Goal: Information Seeking & Learning: Learn about a topic

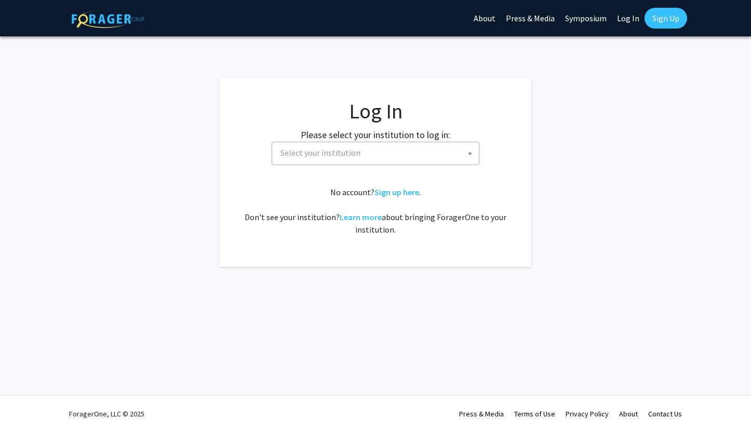
click at [402, 149] on span "Select your institution" at bounding box center [377, 152] width 203 height 21
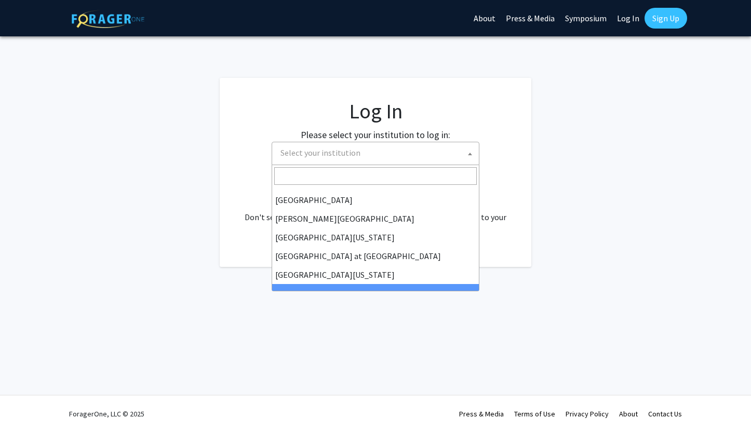
scroll to position [319, 0]
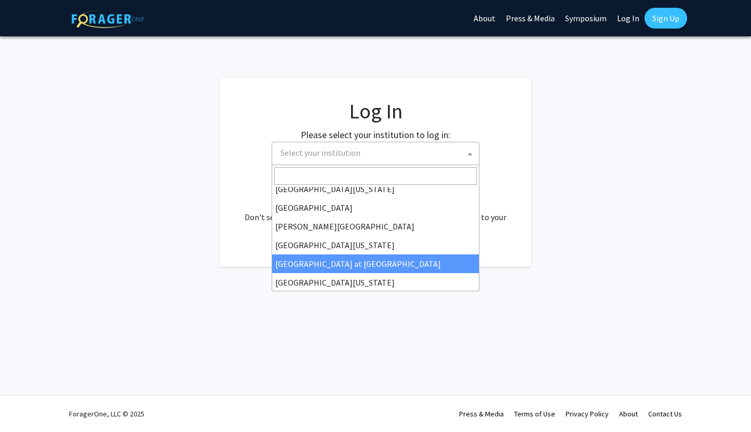
select select "18"
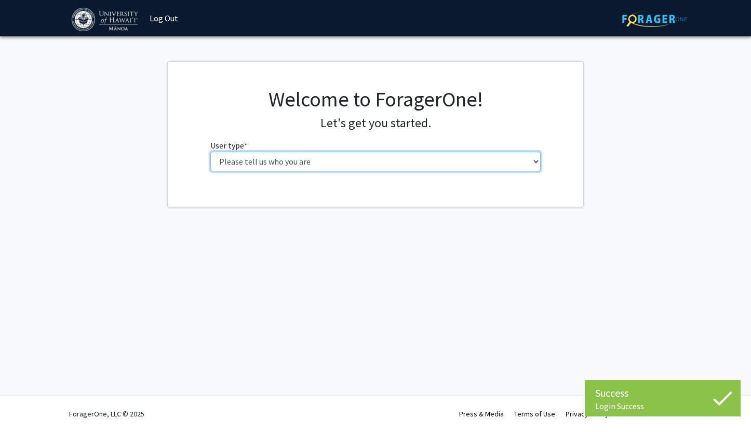
click at [423, 162] on select "Please tell us who you are Undergraduate Student Master's Student Doctoral Cand…" at bounding box center [375, 162] width 331 height 20
select select "1: undergrad"
click at [210, 152] on select "Please tell us who you are Undergraduate Student Master's Student Doctoral Cand…" at bounding box center [375, 162] width 331 height 20
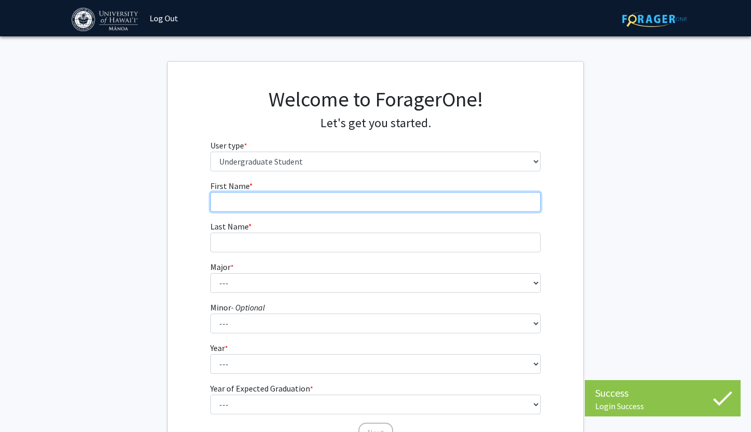
click at [365, 207] on input "First Name * required" at bounding box center [375, 202] width 331 height 20
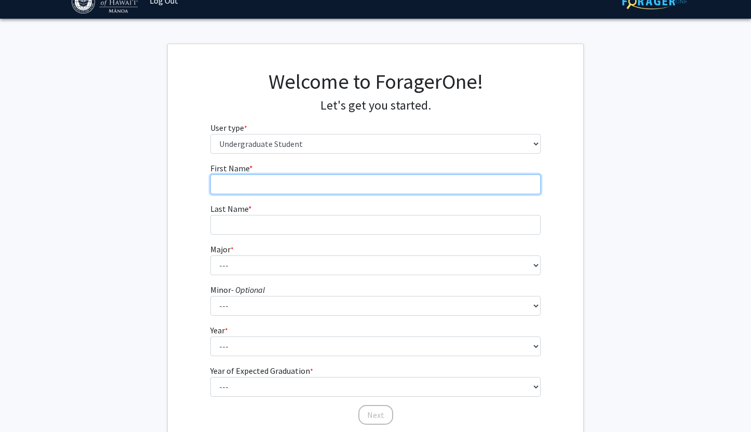
scroll to position [17, 0]
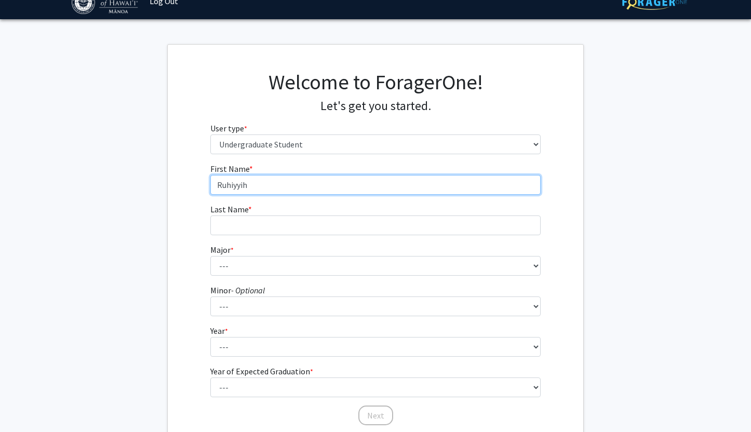
type input "Ruhiyyih"
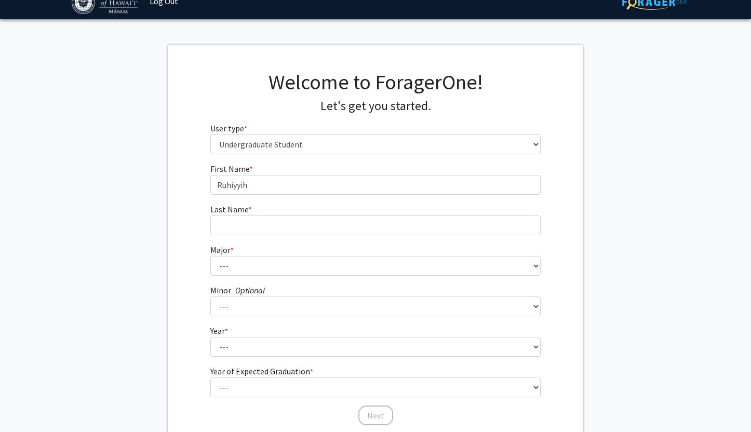
click at [384, 242] on form "First Name * required Ruhiyyih Last Name * required Major * required --- Accoun…" at bounding box center [375, 290] width 331 height 254
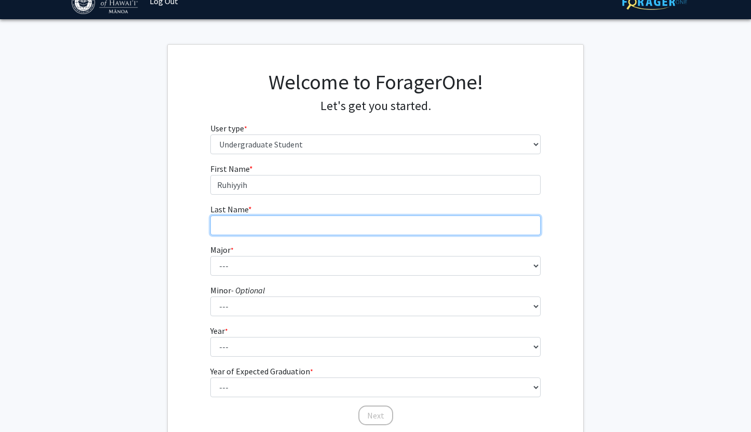
click at [391, 234] on input "Last Name * required" at bounding box center [375, 226] width 331 height 20
type input "Pirnia"
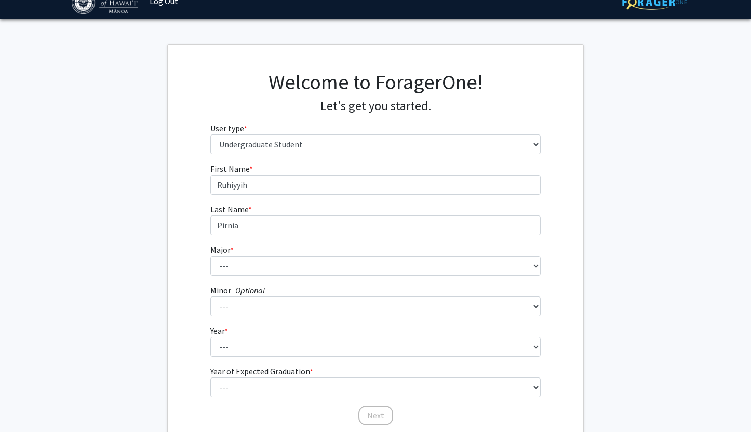
click at [389, 276] on form "First Name * required Ruhiyyih Last Name * required [PERSON_NAME] Major * requi…" at bounding box center [375, 290] width 331 height 254
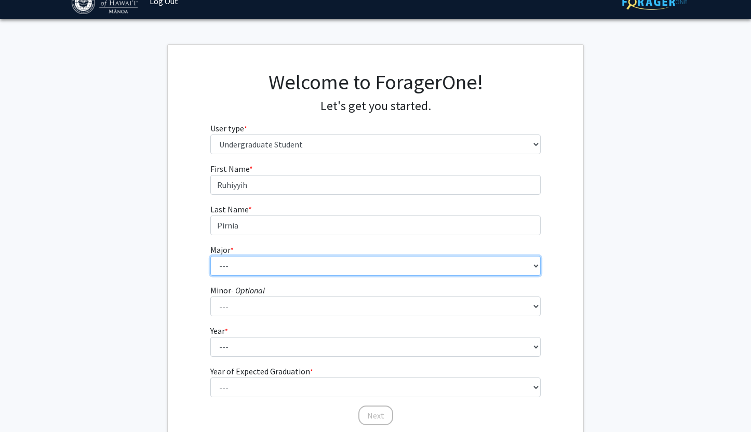
click at [389, 271] on select "--- Accounting American Studies Animal Sciences Anthropology Art Art History As…" at bounding box center [375, 266] width 331 height 20
select select "22: 1404"
click at [210, 256] on select "--- Accounting American Studies Animal Sciences Anthropology Art Art History As…" at bounding box center [375, 266] width 331 height 20
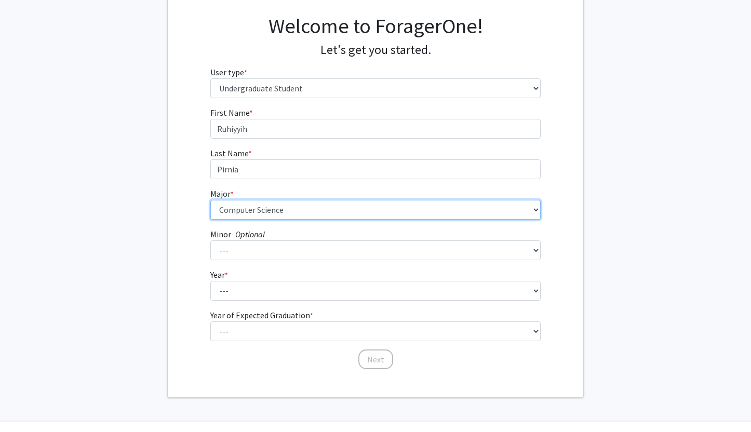
scroll to position [74, 0]
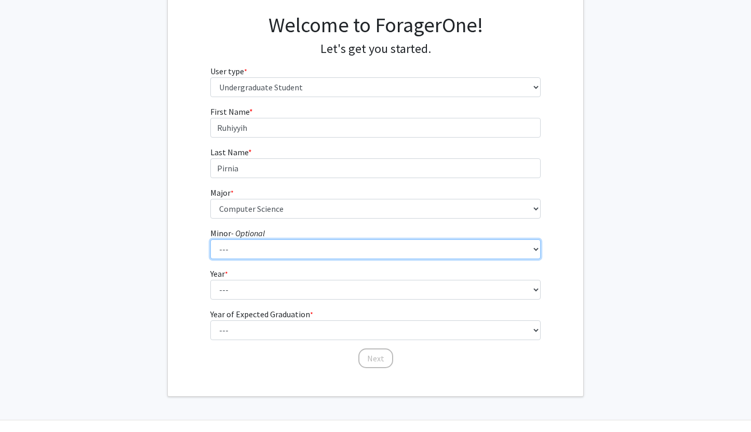
click at [290, 249] on select "--- American Studies Anthropology Art Art History Asian Studies Astronomy Astro…" at bounding box center [375, 250] width 331 height 20
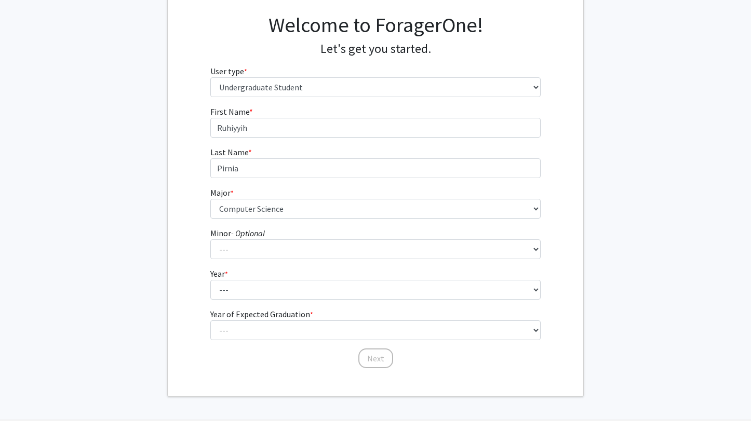
click at [240, 306] on form "First Name * required Ruhiyyih Last Name * required [PERSON_NAME] Major * requi…" at bounding box center [375, 232] width 331 height 254
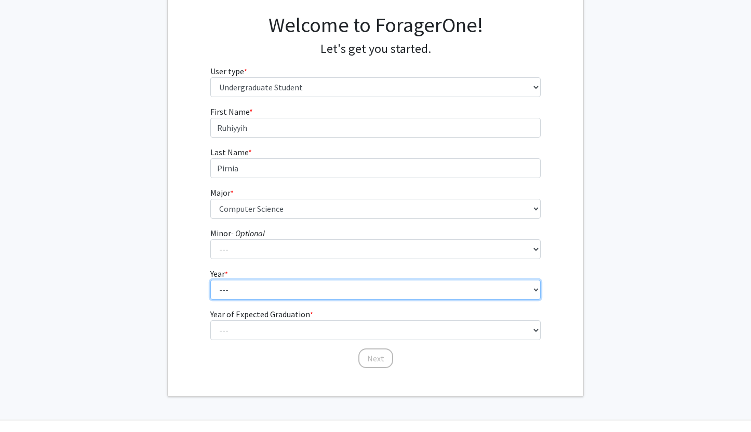
click at [244, 295] on select "--- First-year Sophomore Junior Senior Postbaccalaureate Certificate" at bounding box center [375, 290] width 331 height 20
select select "3: junior"
click at [210, 280] on select "--- First-year Sophomore Junior Senior Postbaccalaureate Certificate" at bounding box center [375, 290] width 331 height 20
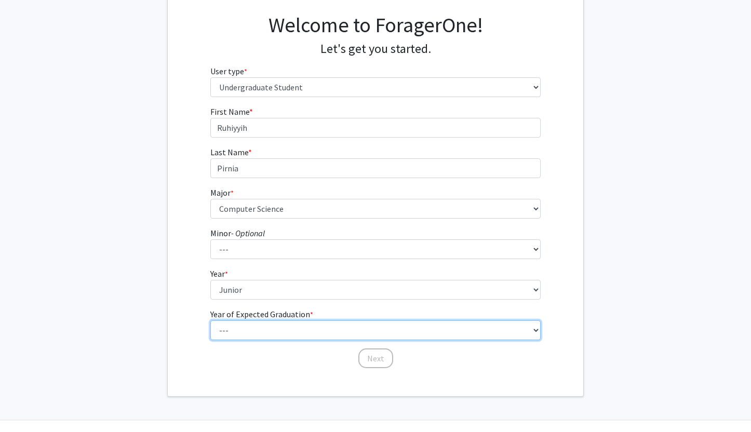
click at [251, 327] on select "--- 2025 2026 2027 2028 2029 2030 2031 2032 2033 2034" at bounding box center [375, 331] width 331 height 20
select select "3: 2027"
click at [210, 321] on select "--- 2025 2026 2027 2028 2029 2030 2031 2032 2033 2034" at bounding box center [375, 331] width 331 height 20
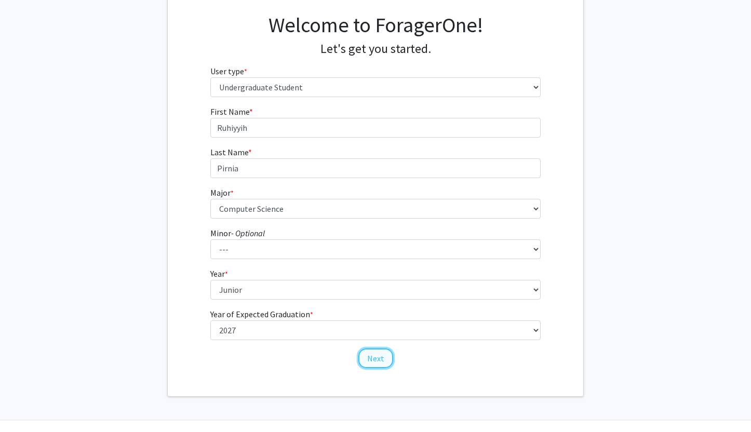
click at [367, 360] on button "Next" at bounding box center [376, 359] width 35 height 20
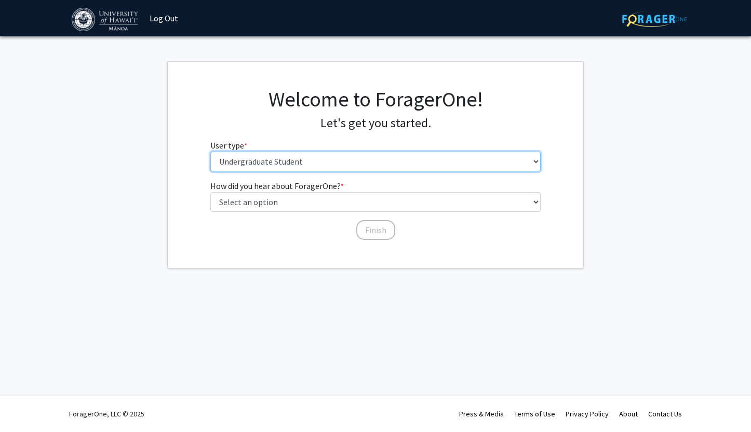
click at [354, 167] on select "Please tell us who you are Undergraduate Student Master's Student Doctoral Cand…" at bounding box center [375, 162] width 331 height 20
click at [210, 152] on select "Please tell us who you are Undergraduate Student Master's Student Doctoral Cand…" at bounding box center [375, 162] width 331 height 20
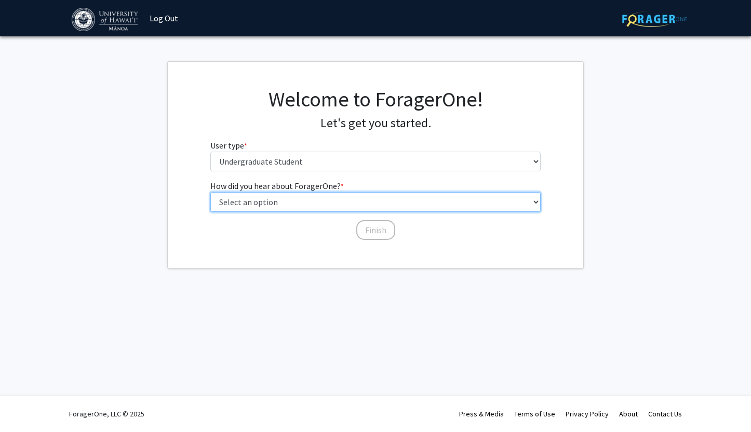
click at [351, 195] on select "Select an option Peer/student recommendation Faculty/staff recommendation Unive…" at bounding box center [375, 202] width 331 height 20
select select "3: university_website"
click at [210, 192] on select "Select an option Peer/student recommendation Faculty/staff recommendation Unive…" at bounding box center [375, 202] width 331 height 20
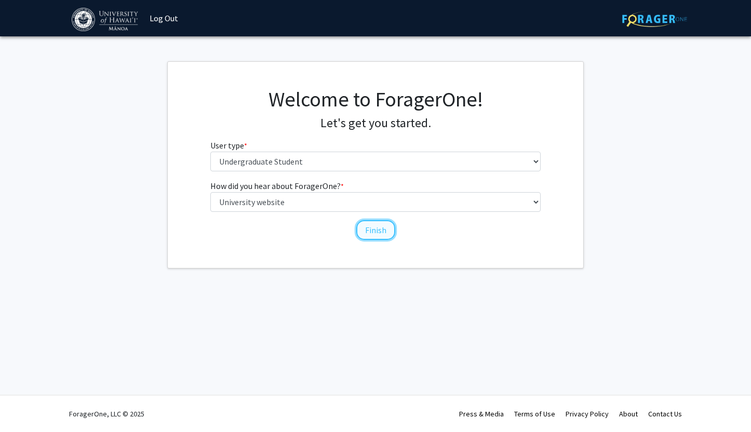
click at [362, 232] on button "Finish" at bounding box center [375, 230] width 39 height 20
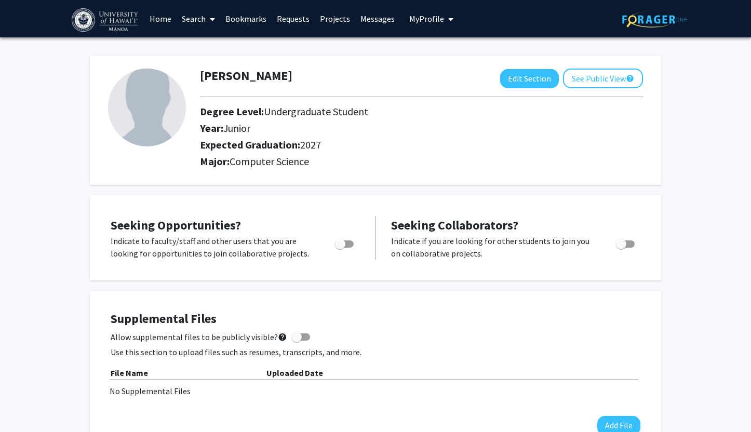
click at [331, 22] on link "Projects" at bounding box center [335, 19] width 41 height 36
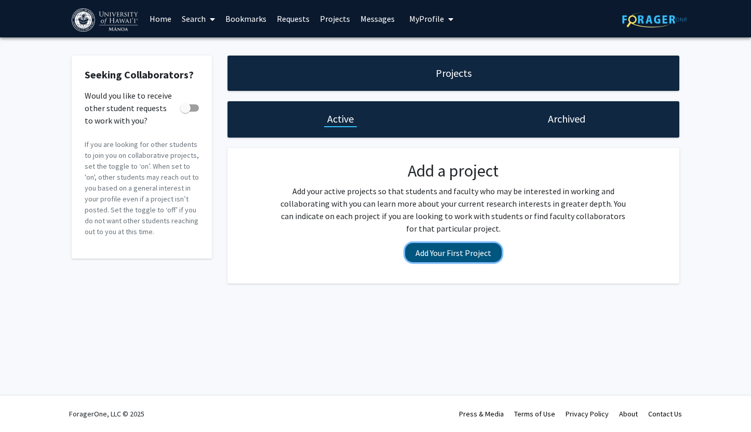
click at [434, 251] on button "Add Your First Project" at bounding box center [453, 252] width 97 height 19
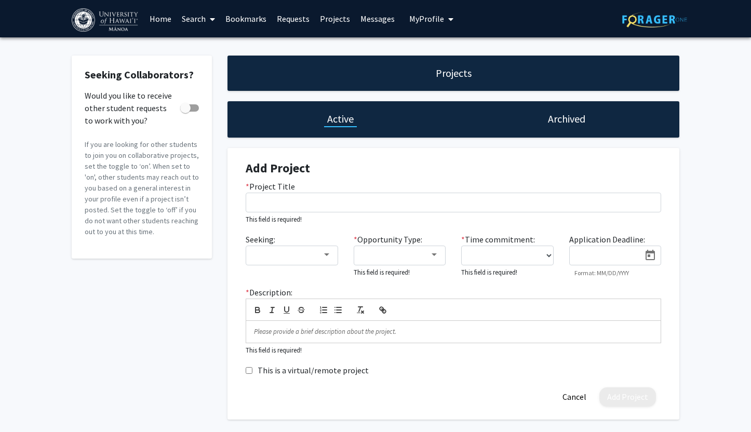
click at [289, 16] on link "Requests" at bounding box center [293, 19] width 43 height 36
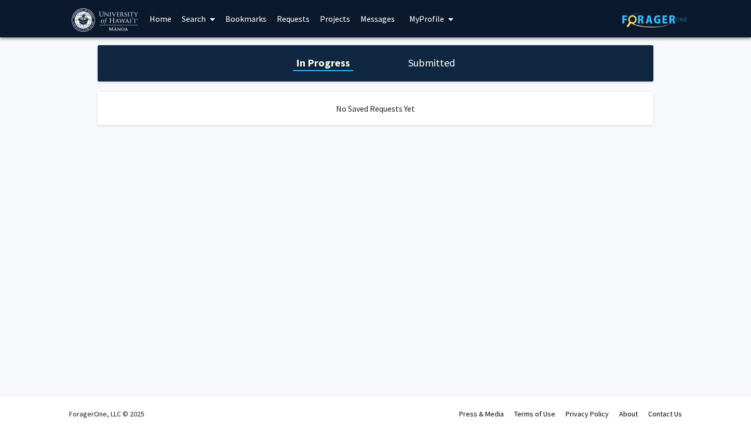
click at [435, 20] on span "My Profile" at bounding box center [426, 19] width 35 height 10
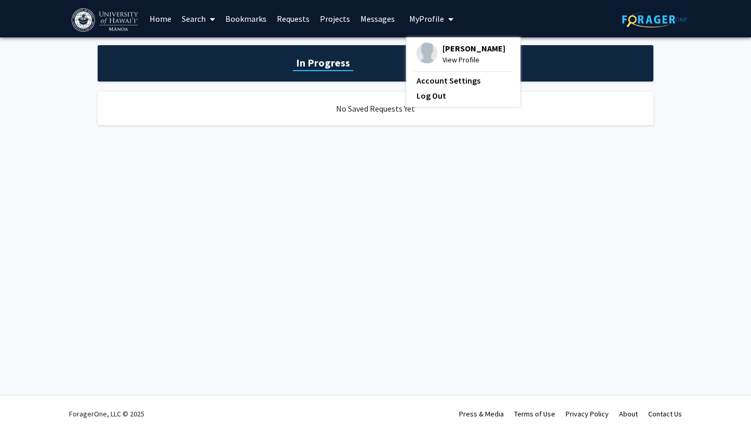
click at [367, 15] on link "Messages" at bounding box center [377, 19] width 45 height 36
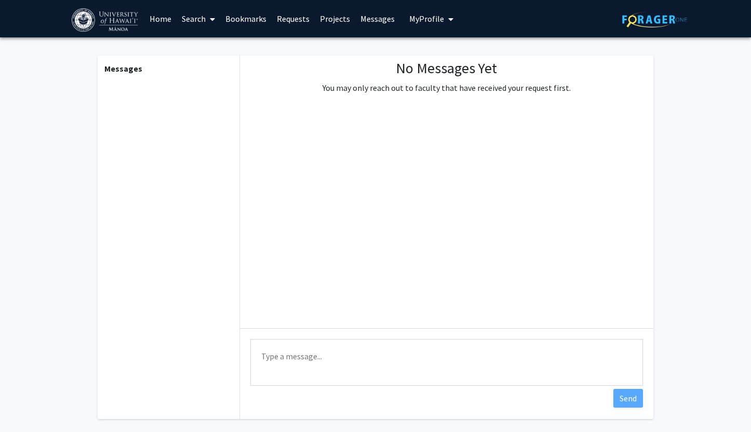
click at [323, 15] on link "Projects" at bounding box center [335, 19] width 41 height 36
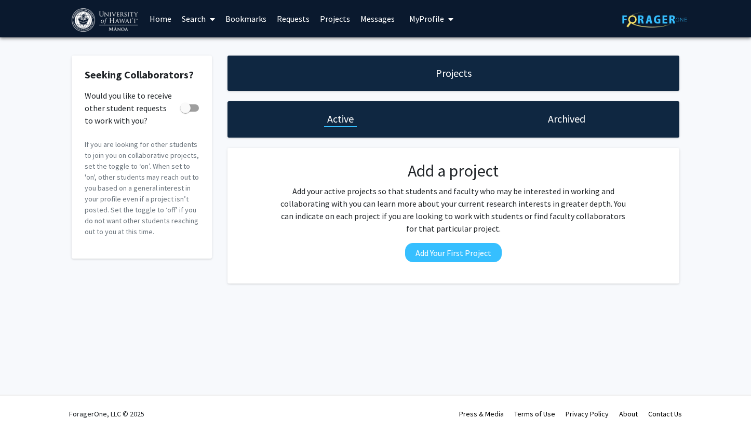
drag, startPoint x: 416, startPoint y: 195, endPoint x: 560, endPoint y: 229, distance: 147.8
click at [560, 233] on p "Add your active projects so that students and faculty who may be interested in …" at bounding box center [453, 210] width 352 height 50
click at [204, 15] on link "Search" at bounding box center [199, 19] width 44 height 36
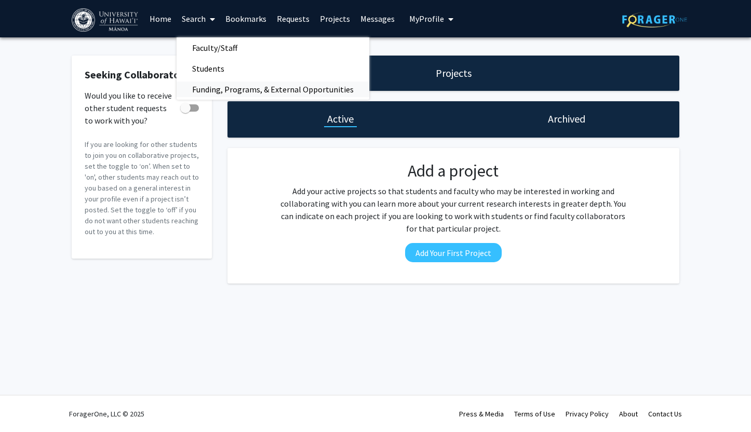
click at [218, 85] on span "Funding, Programs, & External Opportunities" at bounding box center [273, 89] width 193 height 21
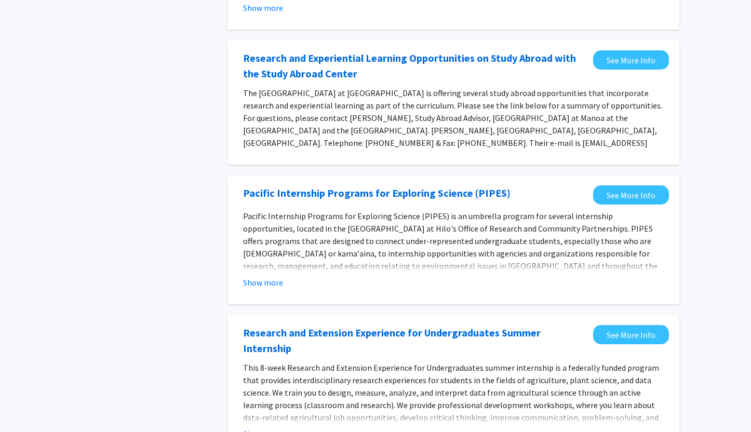
scroll to position [217, 0]
click at [268, 276] on button "Show more" at bounding box center [263, 282] width 40 height 12
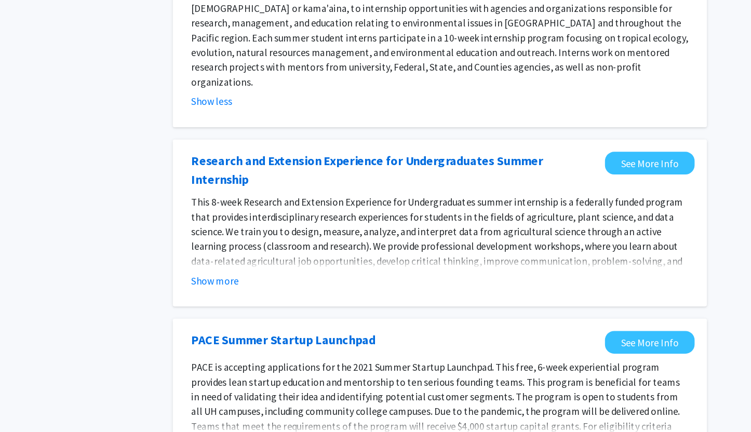
scroll to position [398, 0]
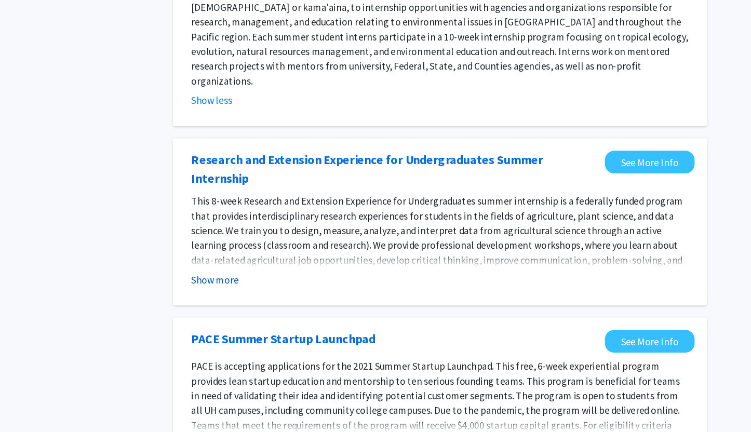
click at [270, 297] on button "Show more" at bounding box center [263, 303] width 40 height 12
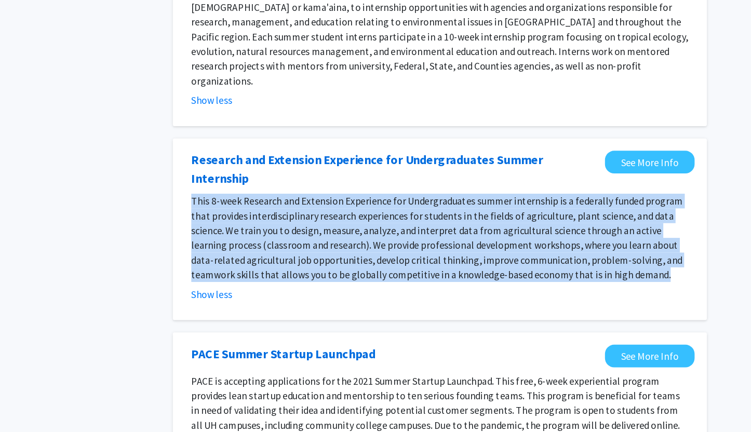
drag, startPoint x: 679, startPoint y: 268, endPoint x: 239, endPoint y: 206, distance: 444.5
click at [239, 206] on div "Research and Extension Experience for Undergraduates Summer Internship See More…" at bounding box center [454, 260] width 452 height 154
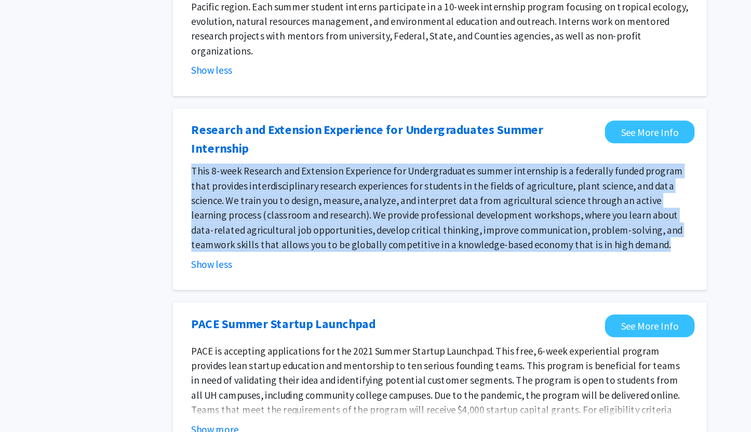
scroll to position [441, 0]
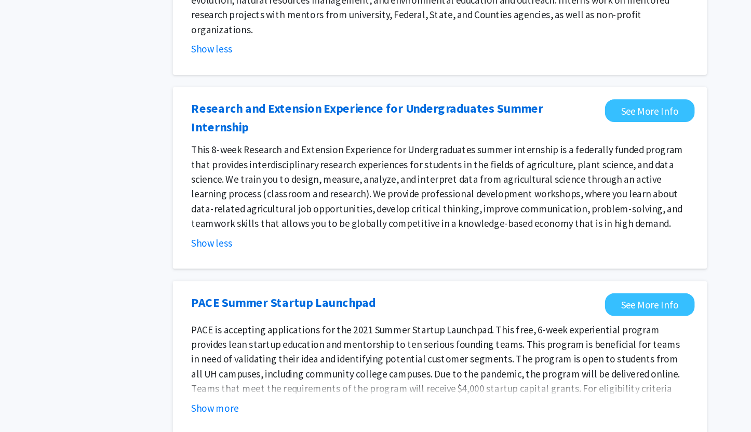
click at [541, 188] on span "This 8-week Research and Extension Experience for Undergraduates summer interns…" at bounding box center [451, 224] width 416 height 73
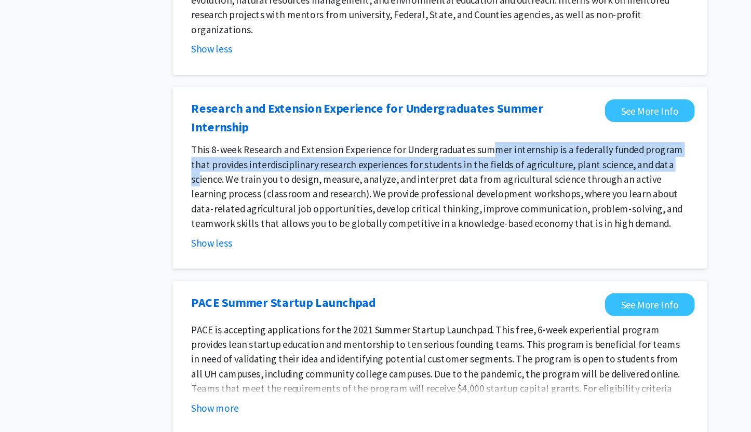
drag, startPoint x: 489, startPoint y: 160, endPoint x: 633, endPoint y: 166, distance: 143.5
click at [633, 188] on span "This 8-week Research and Extension Experience for Undergraduates summer interns…" at bounding box center [451, 224] width 416 height 73
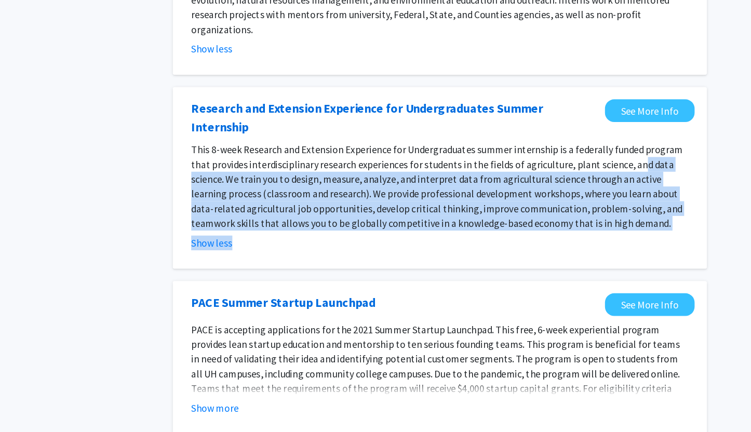
drag, startPoint x: 601, startPoint y: 170, endPoint x: 547, endPoint y: 233, distance: 82.5
click at [547, 233] on fg-read-more "This 8-week Research and Extension Experience for Undergraduates summer interns…" at bounding box center [453, 232] width 421 height 91
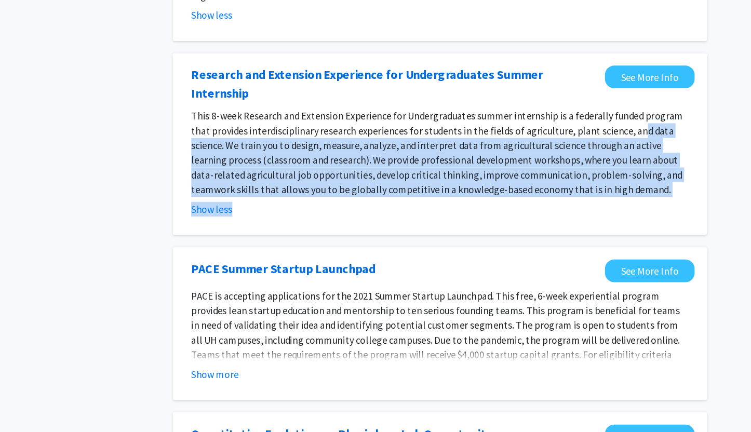
scroll to position [470, 0]
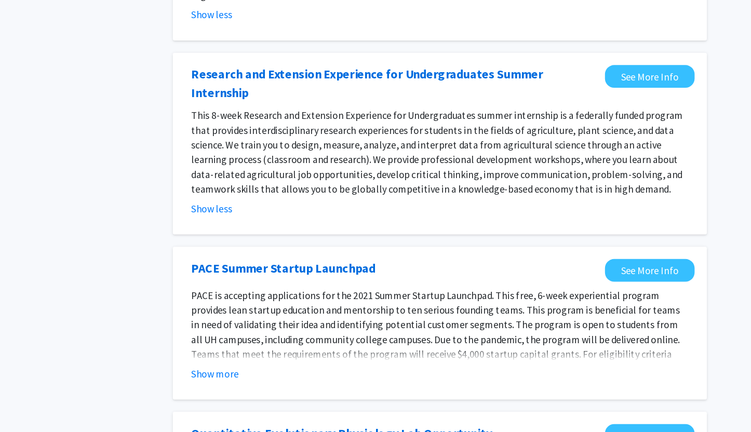
click at [530, 165] on span "This 8-week Research and Extension Experience for Undergraduates summer interns…" at bounding box center [451, 195] width 416 height 73
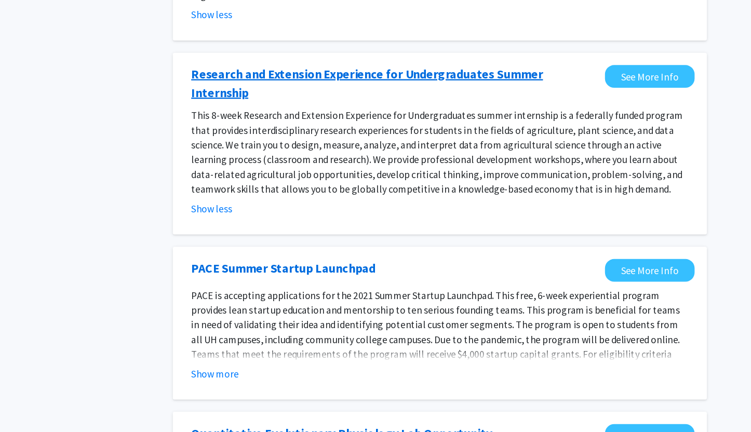
click at [300, 122] on link "Research and Extension Experience for Undergraduates Summer Internship" at bounding box center [415, 137] width 345 height 31
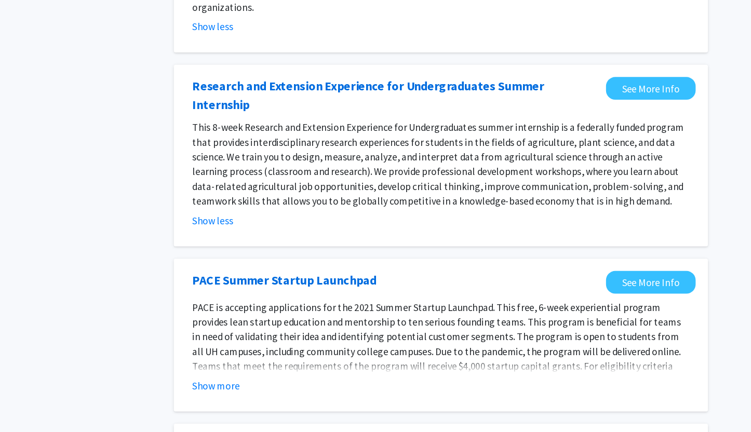
scroll to position [495, 0]
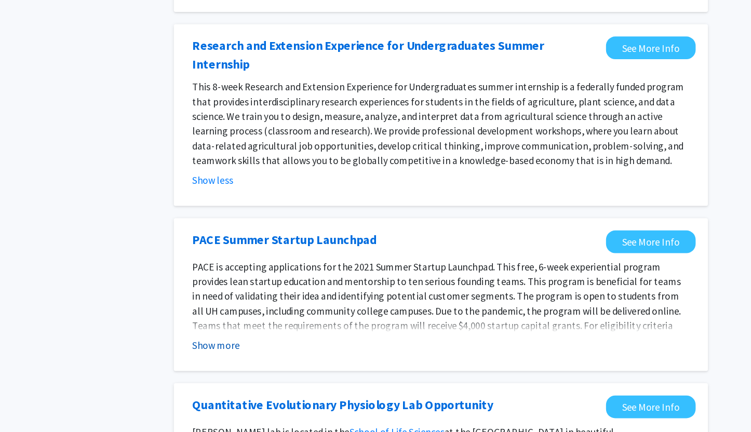
click at [265, 352] on button "Show more" at bounding box center [263, 358] width 40 height 12
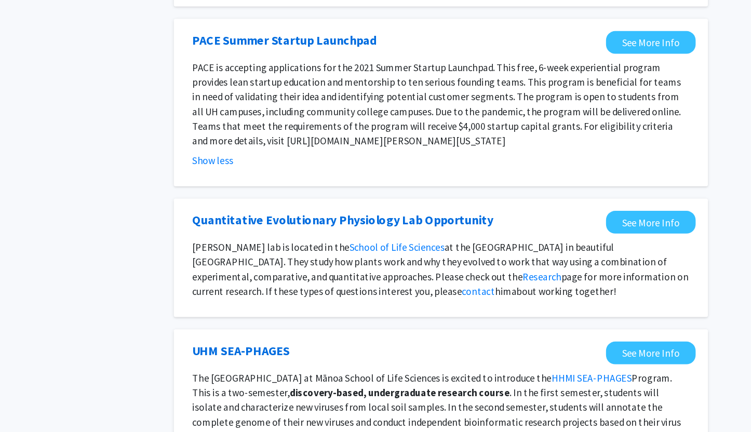
scroll to position [664, 0]
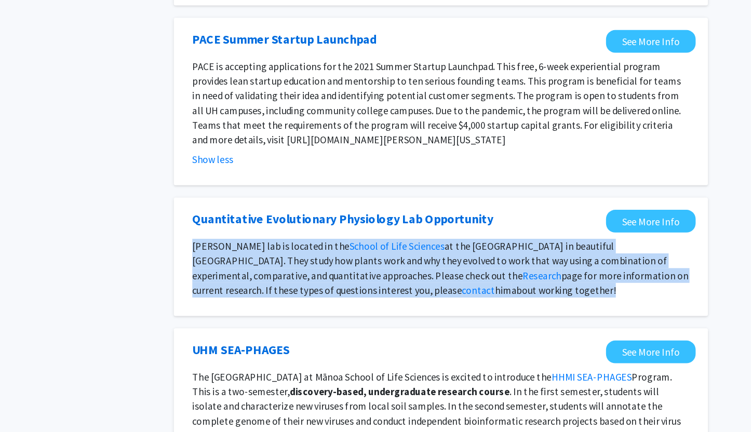
drag, startPoint x: 242, startPoint y: 238, endPoint x: 492, endPoint y: 275, distance: 252.1
click at [492, 275] on section "[PERSON_NAME] lab is located in the School of Life Sciences at the [GEOGRAPHIC_…" at bounding box center [453, 294] width 431 height 50
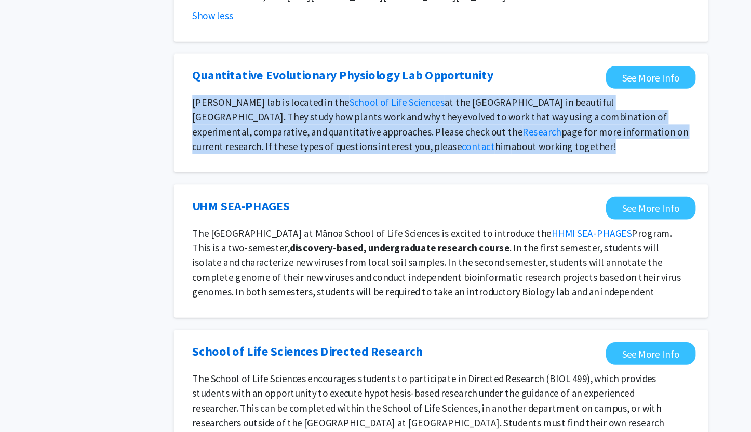
scroll to position [788, 0]
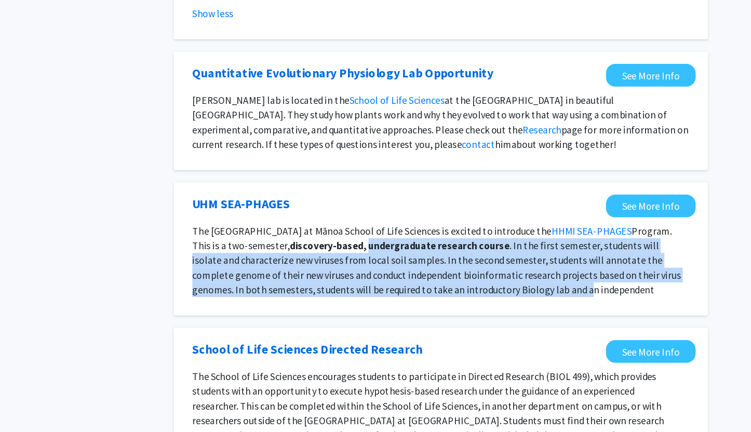
drag, startPoint x: 357, startPoint y: 233, endPoint x: 510, endPoint y: 276, distance: 158.6
click at [510, 276] on p "The [GEOGRAPHIC_DATA] at Mānoa School of Life Sciences is excited to introduce …" at bounding box center [453, 293] width 421 height 75
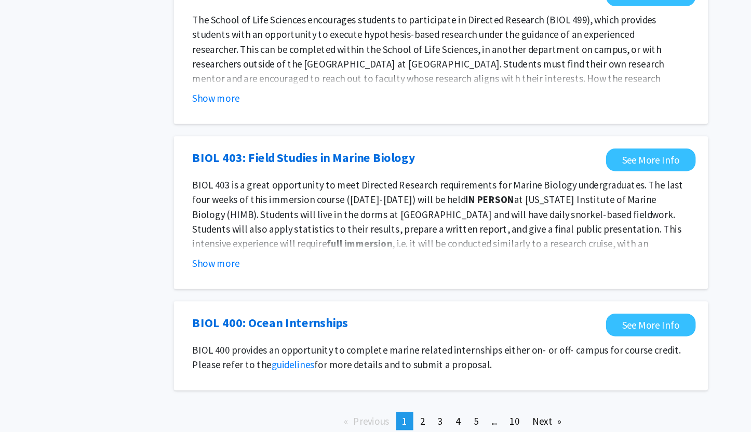
scroll to position [1107, 0]
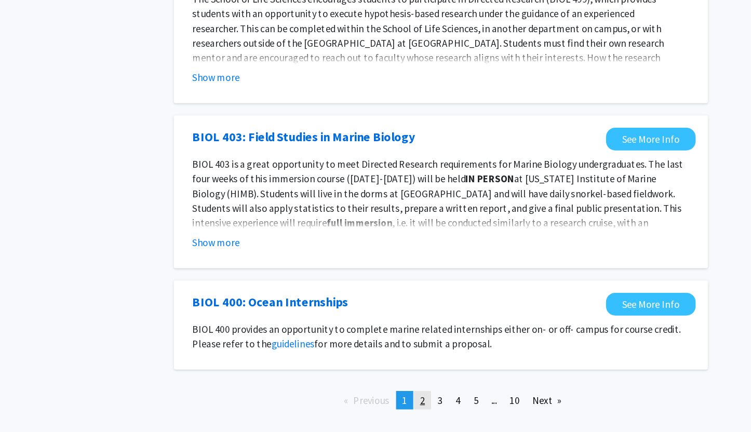
click at [438, 400] on span "2" at bounding box center [438, 405] width 4 height 10
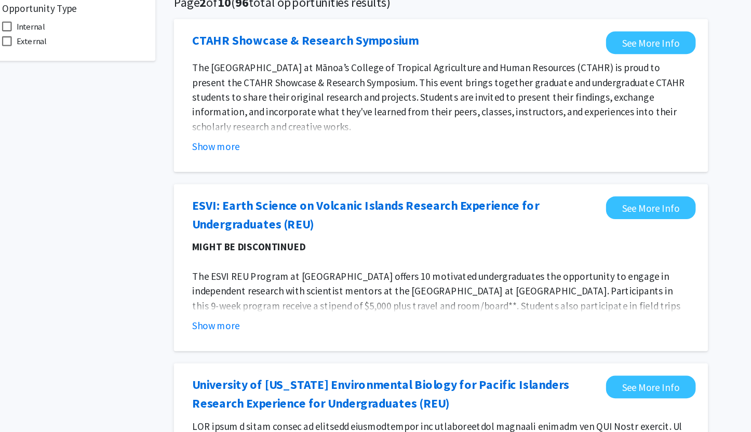
scroll to position [23, 0]
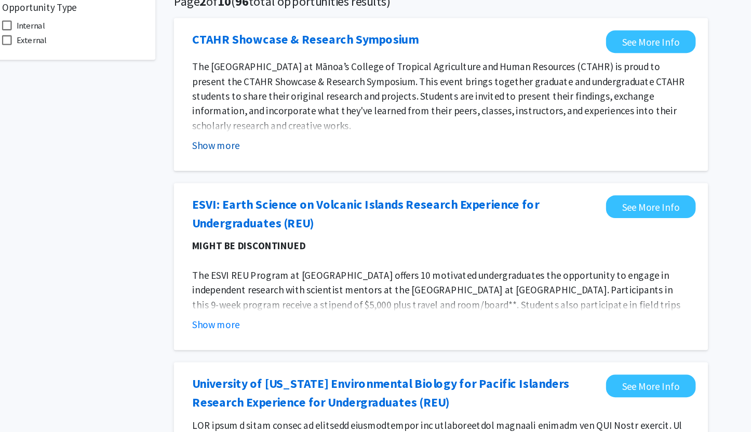
click at [264, 184] on button "Show more" at bounding box center [263, 189] width 40 height 12
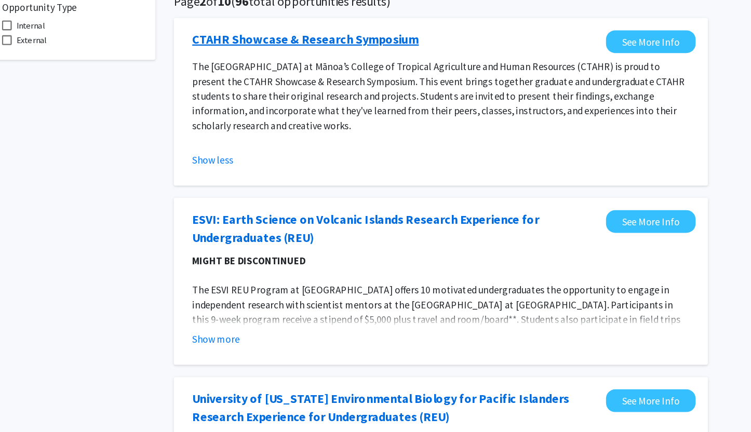
scroll to position [23, 0]
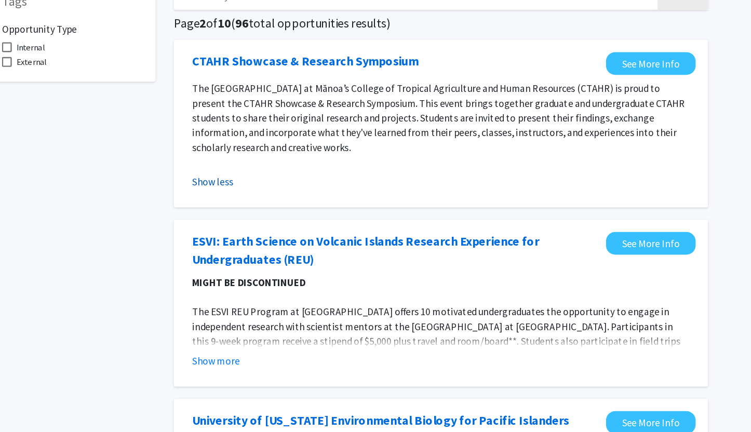
click at [267, 200] on button "Show less" at bounding box center [260, 202] width 35 height 12
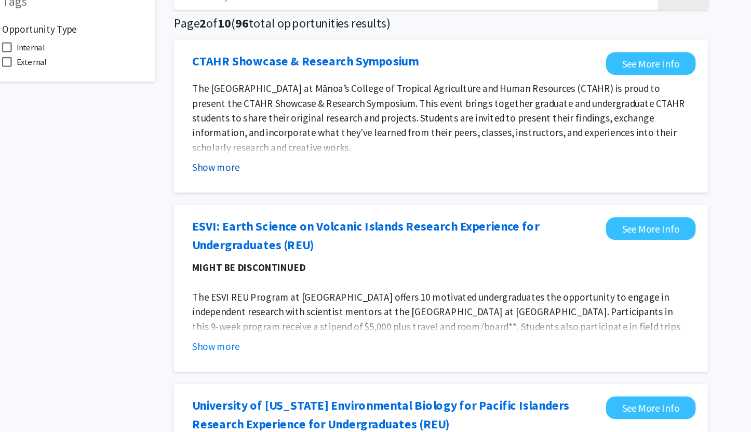
click at [272, 191] on button "Show more" at bounding box center [263, 189] width 40 height 12
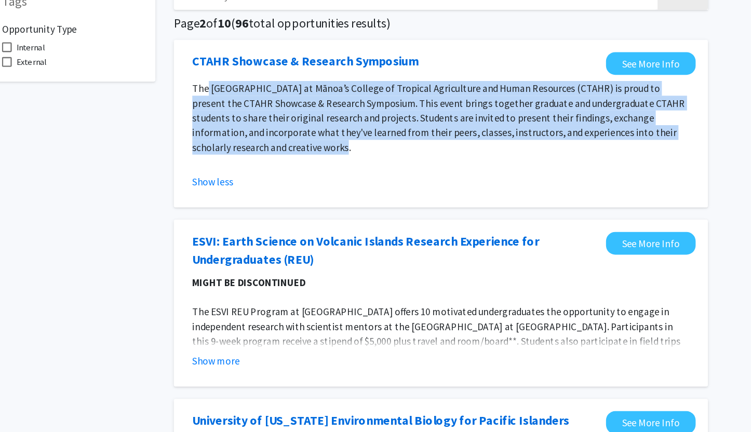
drag, startPoint x: 256, startPoint y: 124, endPoint x: 278, endPoint y: 172, distance: 52.5
click at [278, 173] on p "The [GEOGRAPHIC_DATA] at Mānoa’s College of Tropical Agriculture and Human Reso…" at bounding box center [453, 148] width 421 height 62
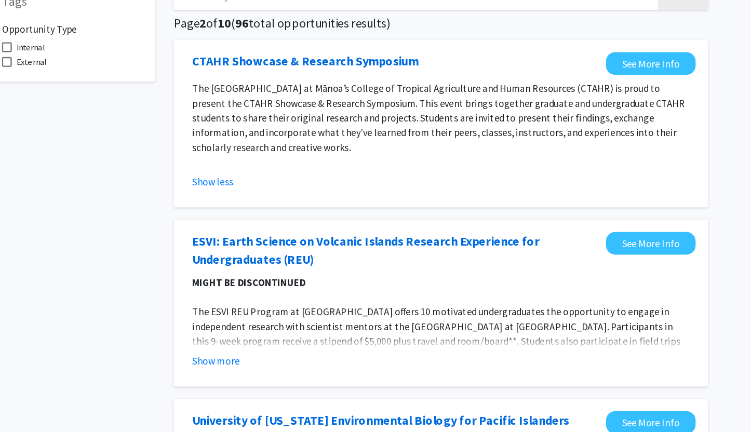
click at [296, 174] on p "The [GEOGRAPHIC_DATA] at Mānoa’s College of Tropical Agriculture and Human Reso…" at bounding box center [453, 148] width 421 height 62
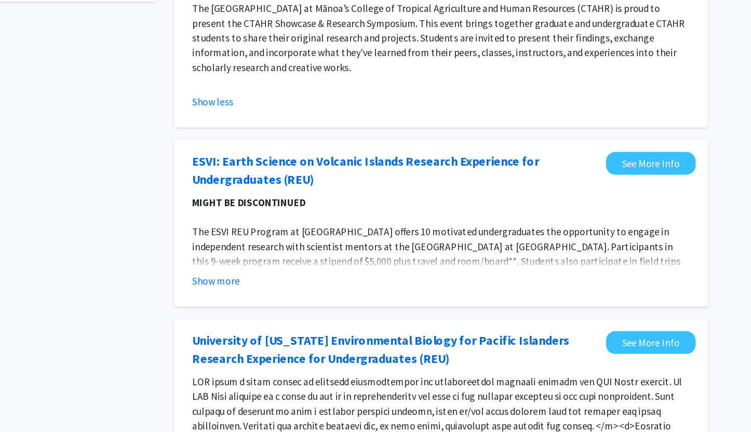
scroll to position [84, 0]
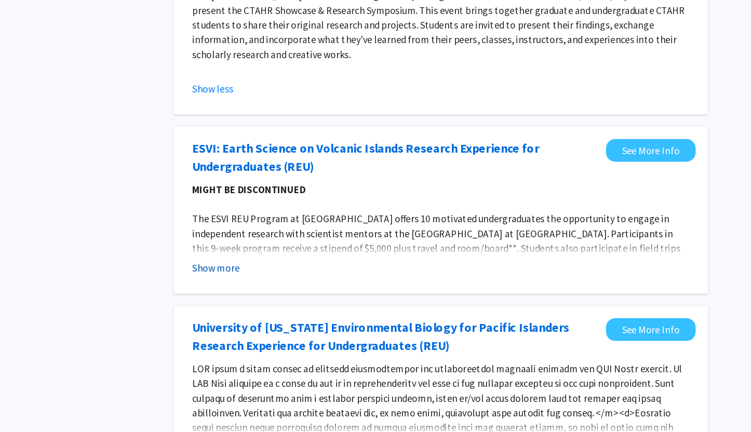
click at [276, 296] on button "Show more" at bounding box center [263, 293] width 40 height 12
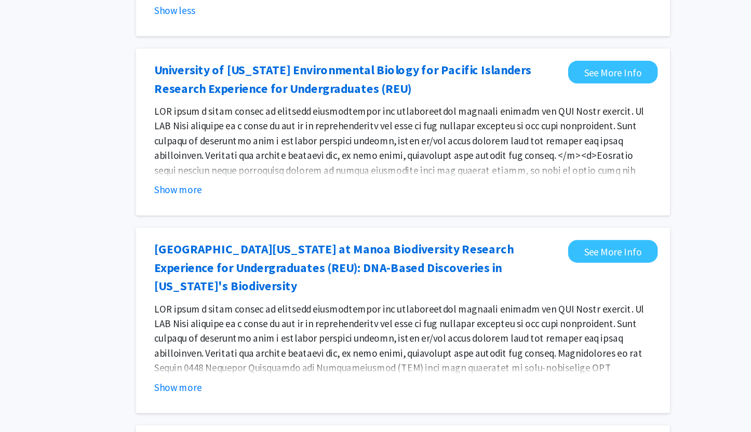
scroll to position [383, 0]
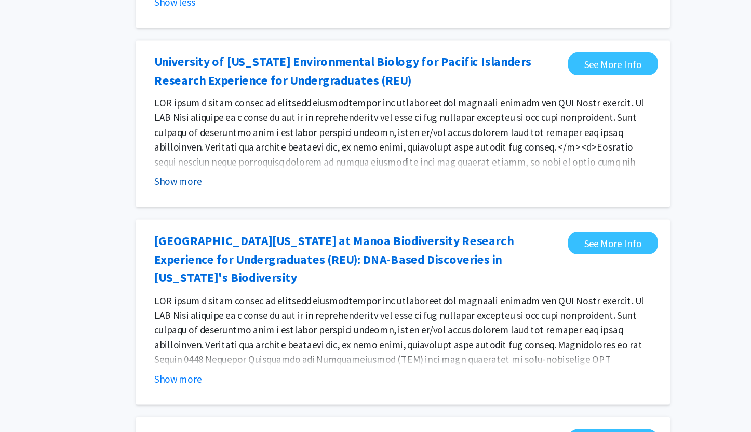
click at [267, 214] on button "Show more" at bounding box center [263, 220] width 40 height 12
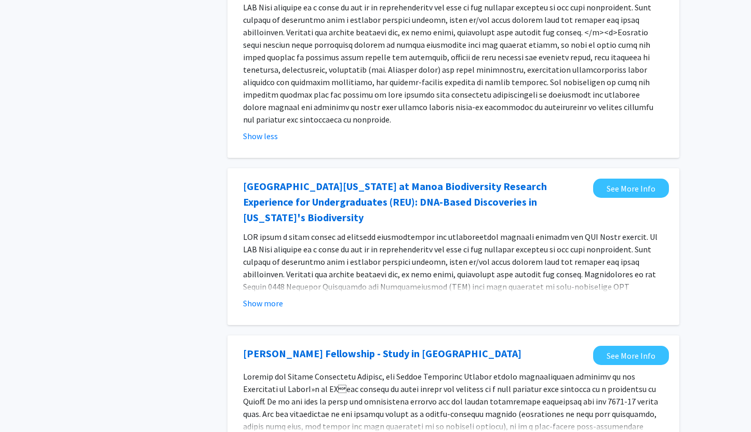
scroll to position [592, 0]
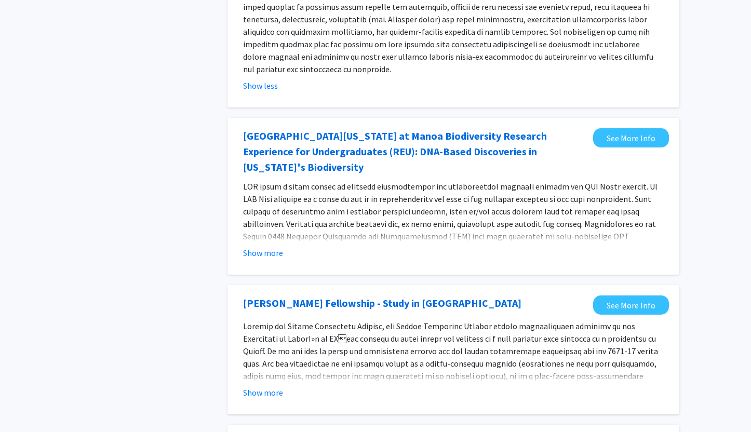
click at [270, 203] on fg-read-more "Show more" at bounding box center [453, 219] width 421 height 79
click at [259, 247] on button "Show more" at bounding box center [263, 253] width 40 height 12
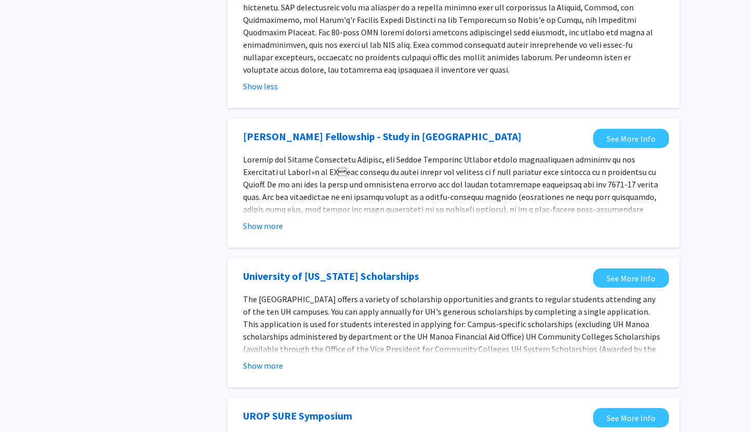
scroll to position [854, 0]
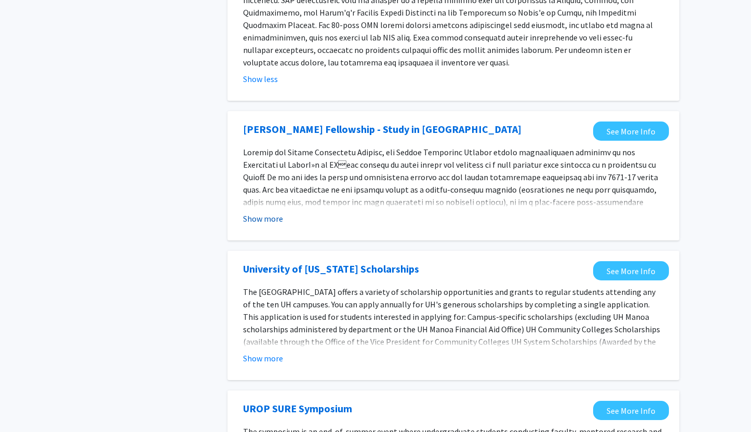
click at [266, 213] on button "Show more" at bounding box center [263, 219] width 40 height 12
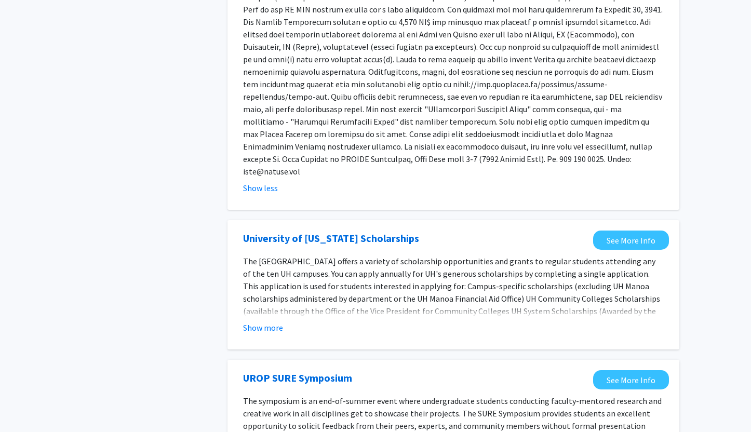
scroll to position [1094, 0]
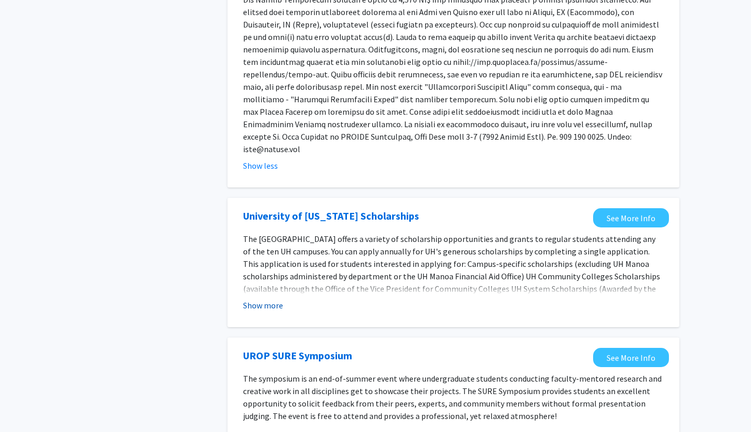
click at [262, 299] on button "Show more" at bounding box center [263, 305] width 40 height 12
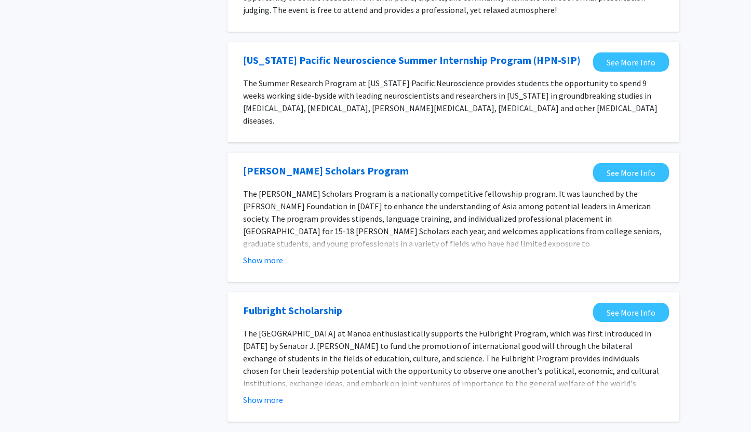
scroll to position [1528, 0]
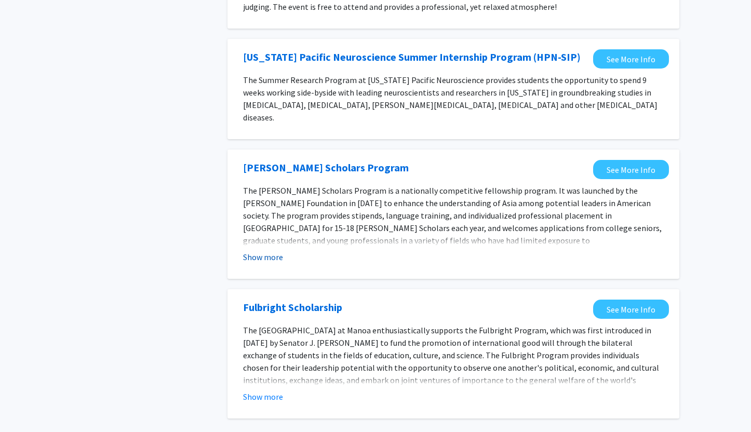
click at [263, 251] on button "Show more" at bounding box center [263, 257] width 40 height 12
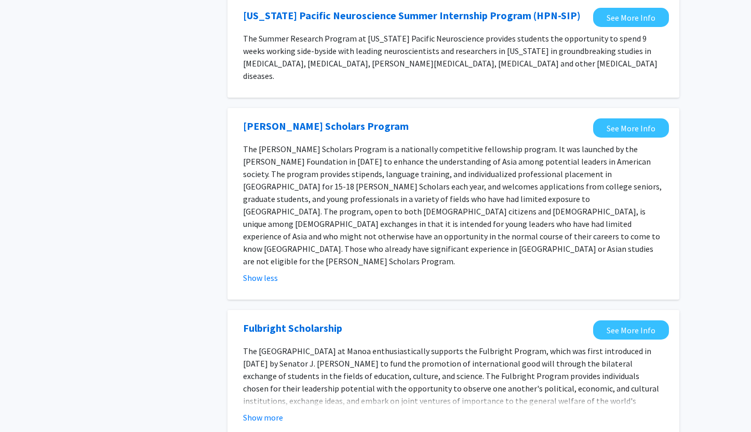
scroll to position [1571, 0]
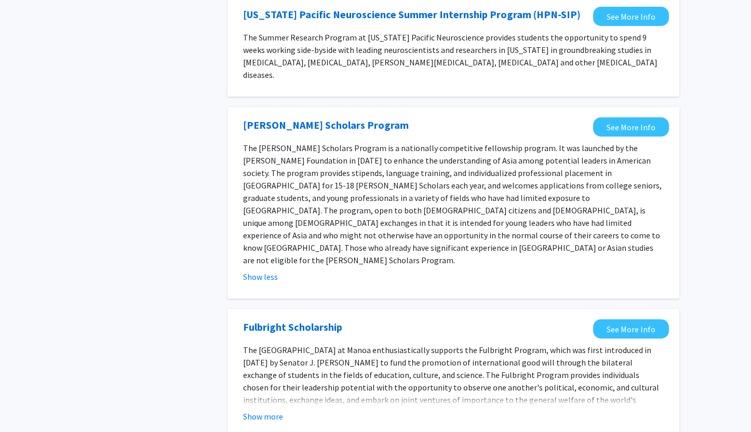
click at [271, 321] on fg-opportunity "Fulbright Scholarship See More Info The [GEOGRAPHIC_DATA] at [GEOGRAPHIC_DATA] …" at bounding box center [453, 374] width 431 height 109
click at [268, 410] on button "Show more" at bounding box center [263, 416] width 40 height 12
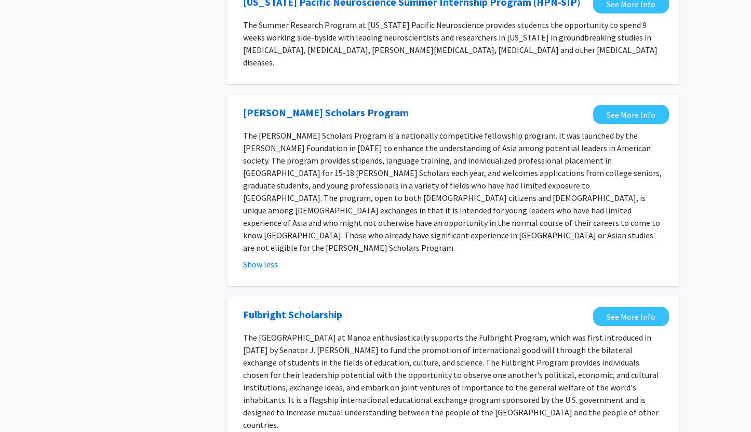
scroll to position [1585, 0]
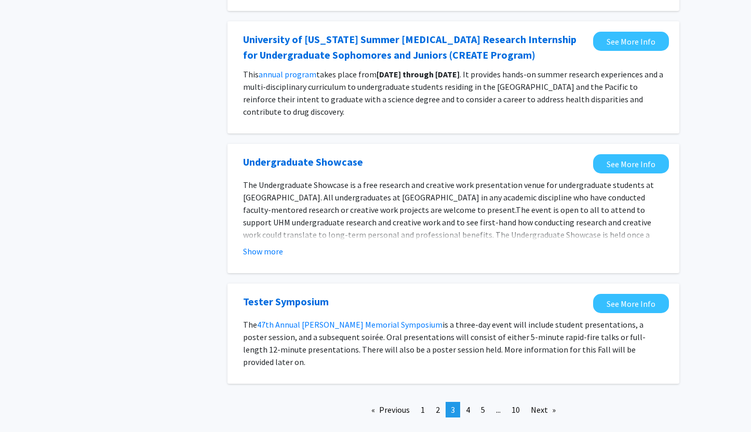
scroll to position [1018, 0]
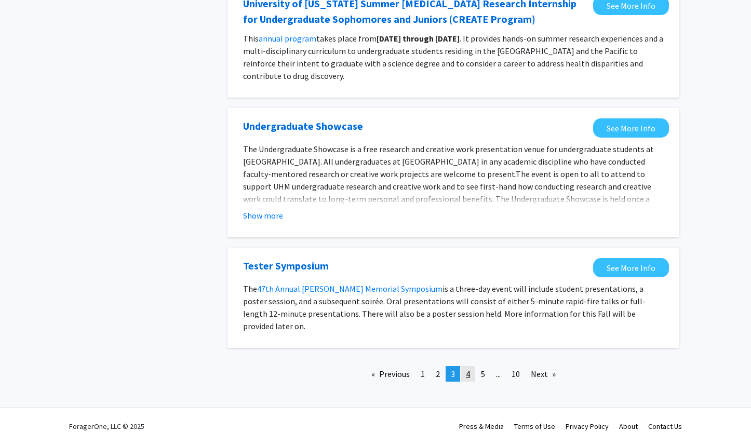
click at [468, 369] on span "4" at bounding box center [468, 374] width 4 height 10
